Goal: Task Accomplishment & Management: Manage account settings

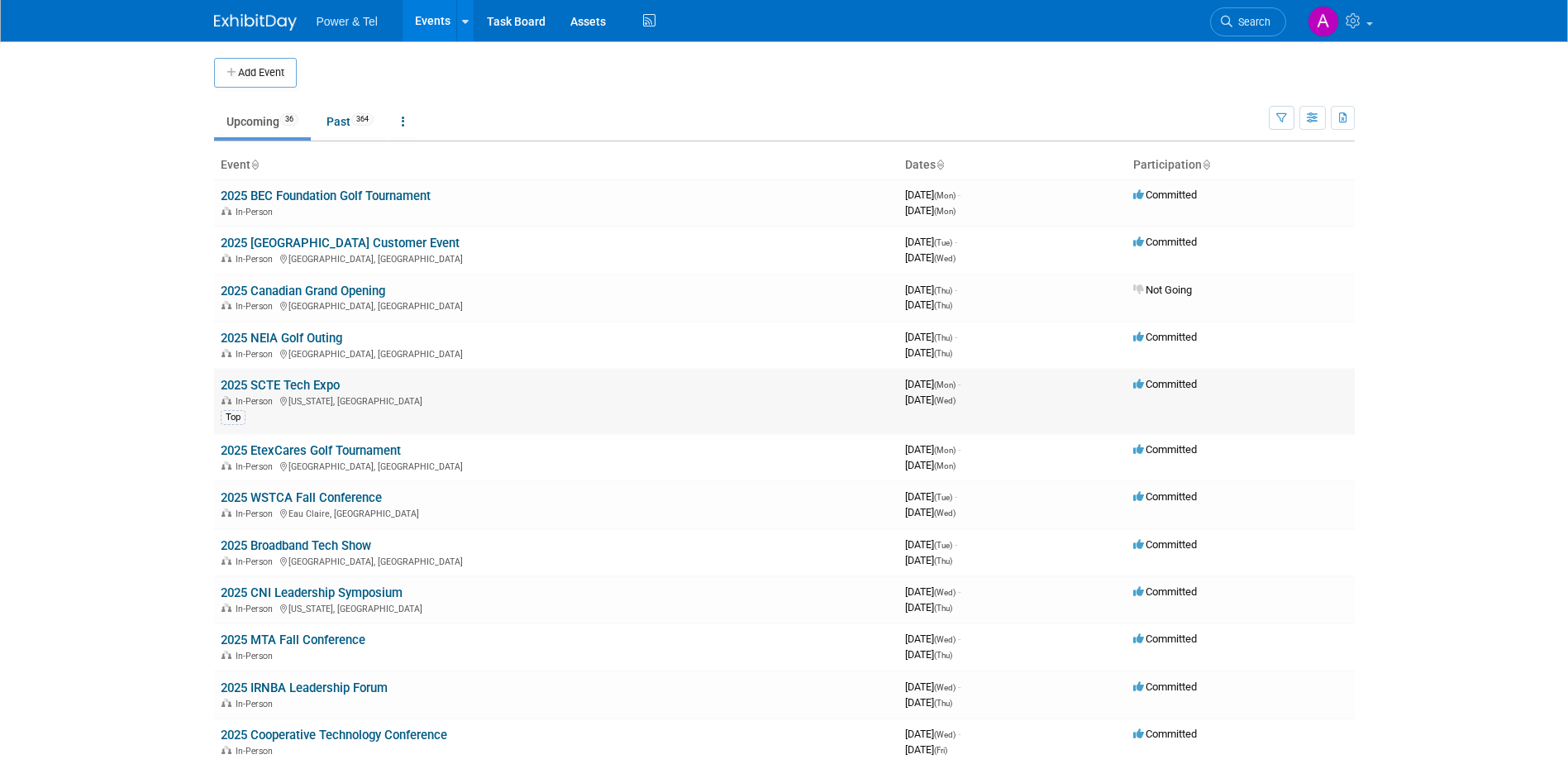
click at [293, 387] on link "2025 SCTE Tech Expo" at bounding box center [280, 386] width 119 height 15
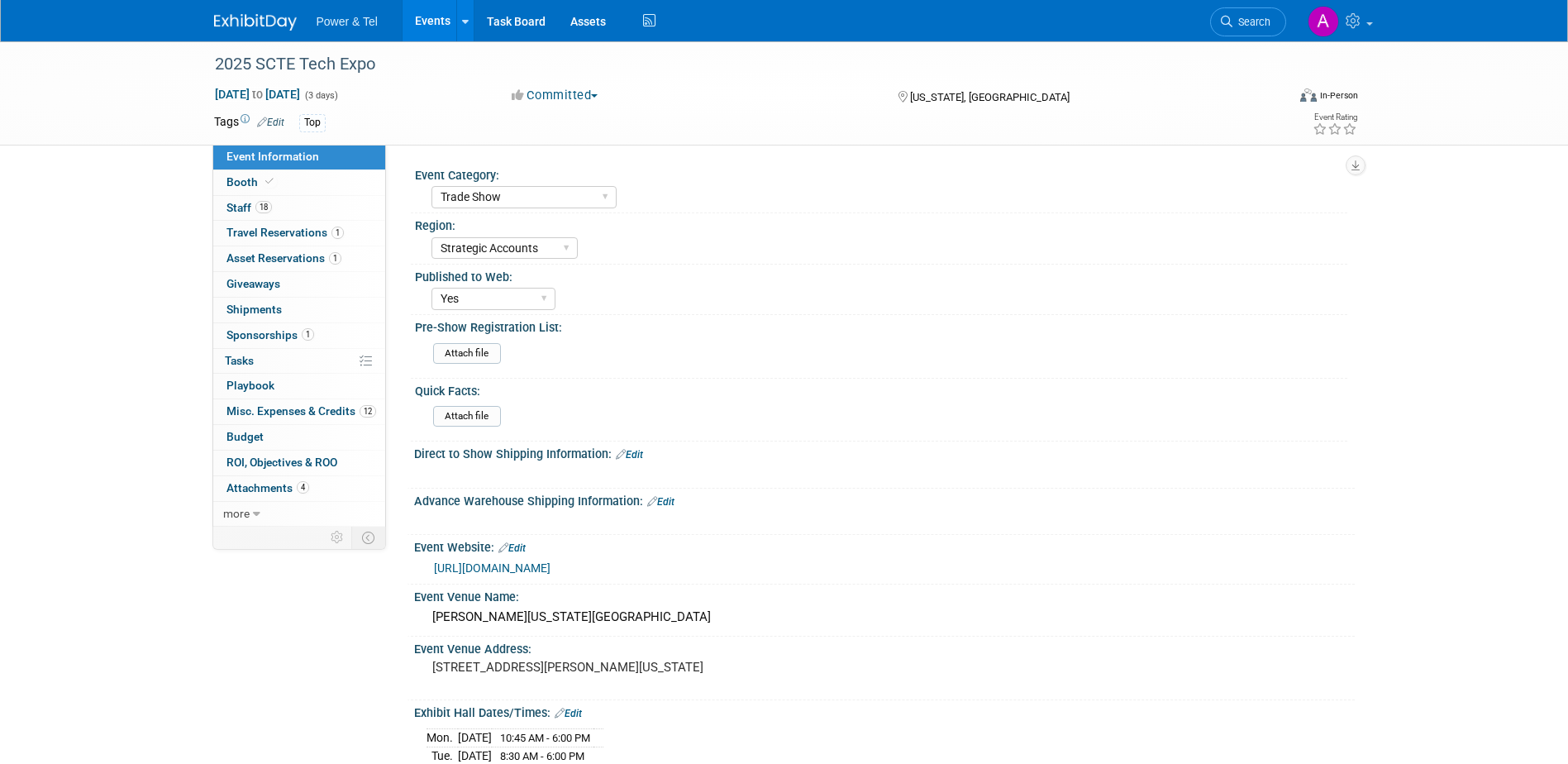
select select "Trade Show"
select select "Strategic Accounts"
select select "Yes"
click at [313, 187] on link "Booth" at bounding box center [299, 183] width 172 height 25
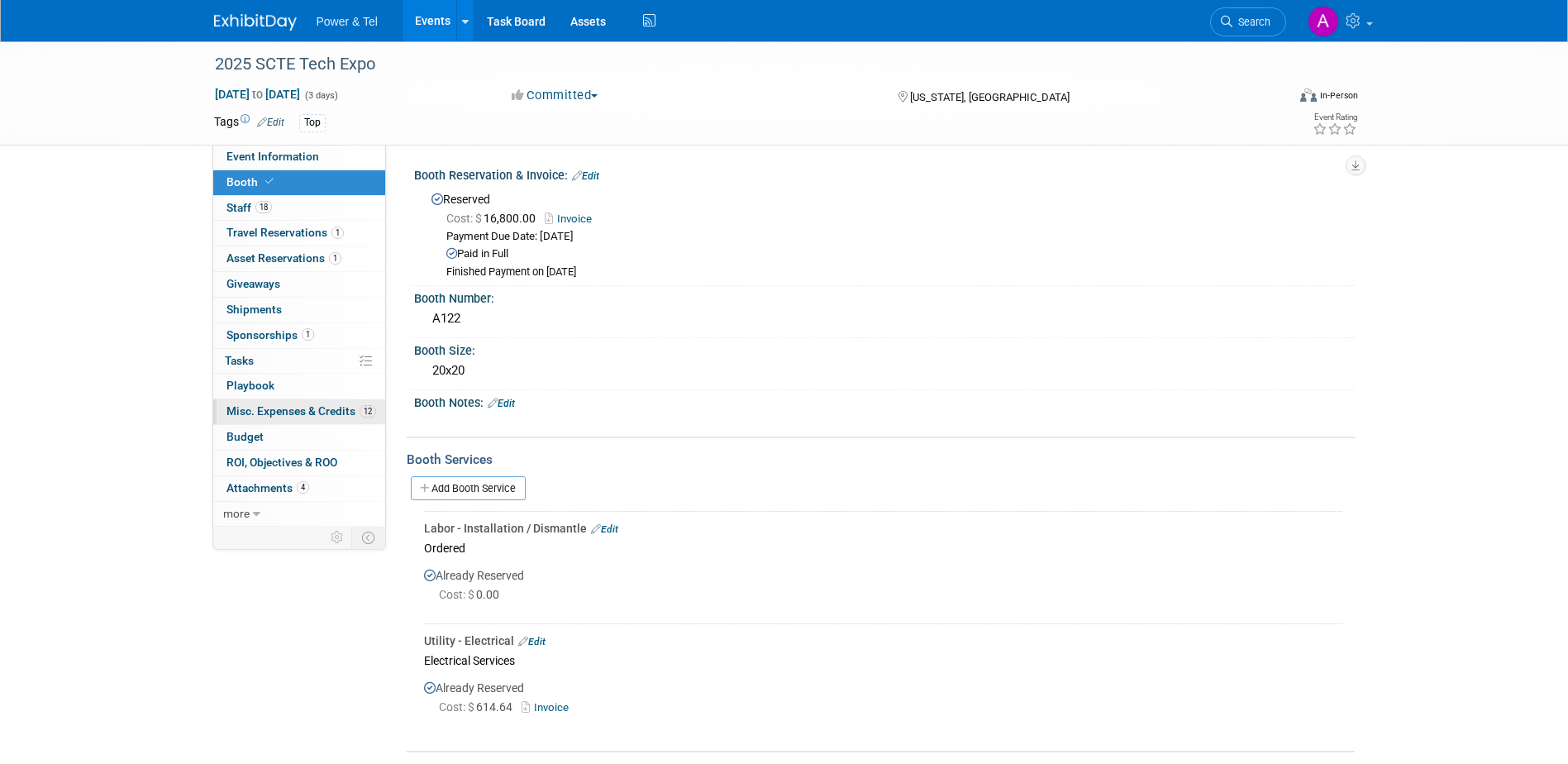
click at [310, 410] on span "Misc. Expenses & Credits 12" at bounding box center [301, 411] width 150 height 13
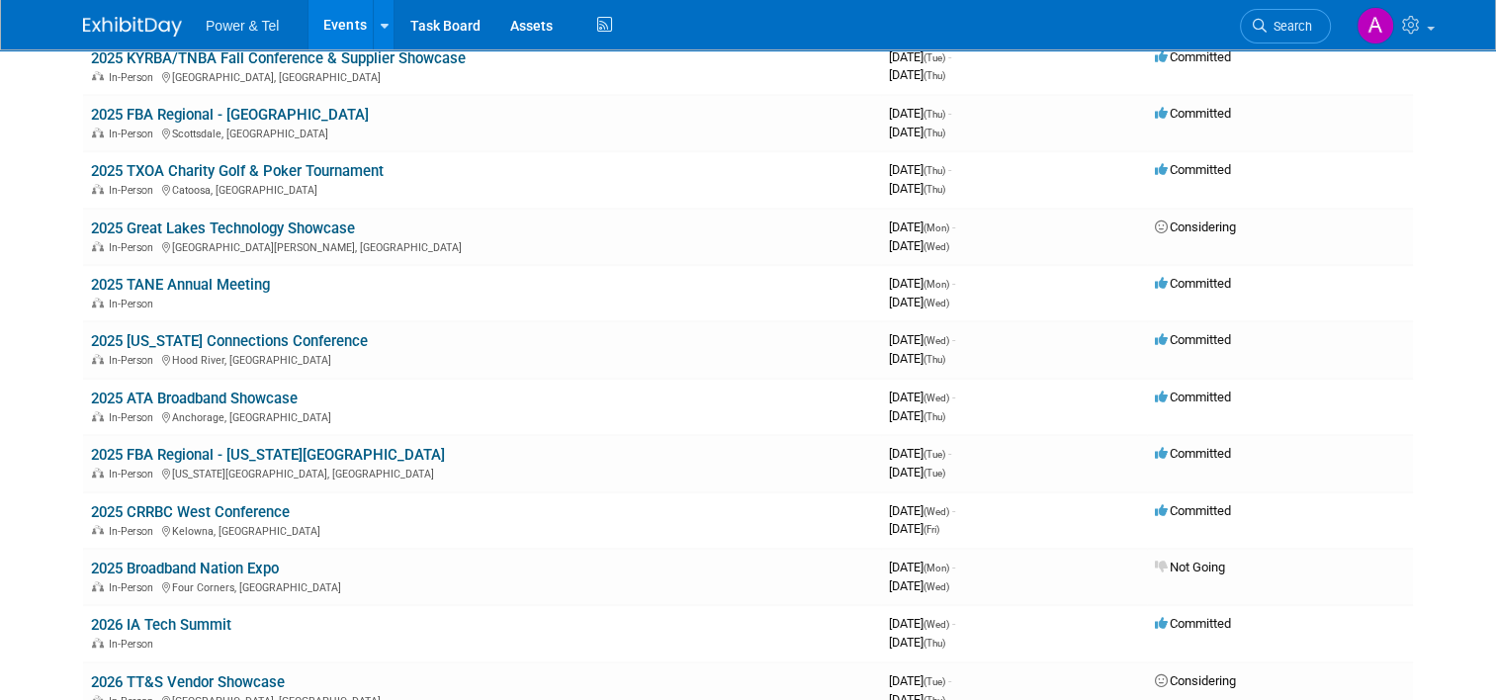
scroll to position [1295, 0]
